Goal: Information Seeking & Learning: Find specific page/section

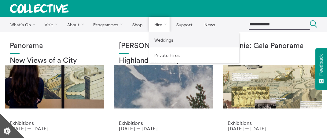
click at [163, 41] on link "Weddings" at bounding box center [194, 39] width 90 height 15
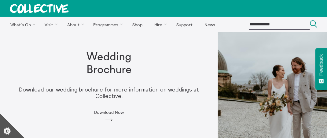
click at [108, 112] on span "Download Now" at bounding box center [109, 112] width 30 height 5
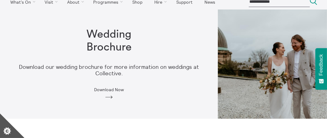
scroll to position [31, 0]
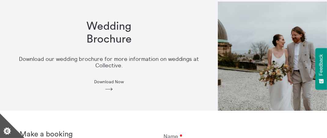
click at [112, 87] on icon "Arrow" at bounding box center [109, 90] width 10 height 6
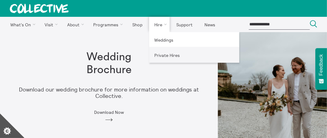
click at [165, 56] on link "Private Hires" at bounding box center [194, 54] width 90 height 15
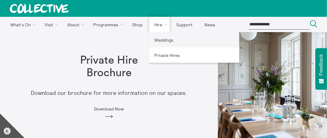
click at [165, 39] on link "Weddings" at bounding box center [194, 39] width 90 height 15
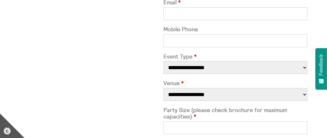
scroll to position [8, 0]
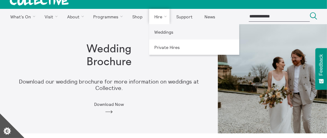
click at [167, 33] on link "Weddings" at bounding box center [194, 31] width 90 height 15
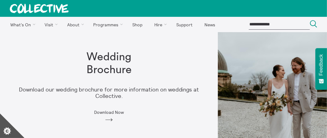
click at [272, 22] on input "search" at bounding box center [279, 24] width 61 height 10
type input "***"
click at [314, 23] on icon "Search" at bounding box center [313, 23] width 7 height 7
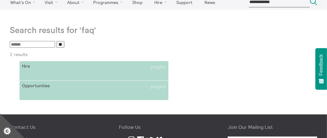
scroll to position [31, 0]
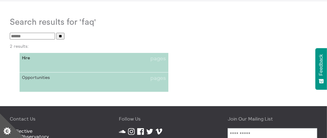
click at [27, 58] on span "Hire" at bounding box center [58, 58] width 72 height 6
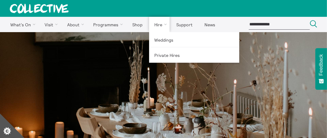
click at [159, 24] on link "Hire" at bounding box center [159, 24] width 21 height 15
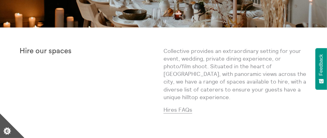
scroll to position [122, 0]
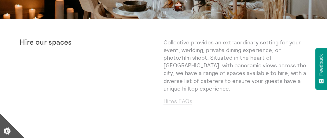
click at [178, 98] on link "Hires FAQs" at bounding box center [178, 101] width 29 height 7
